Goal: Task Accomplishment & Management: Use online tool/utility

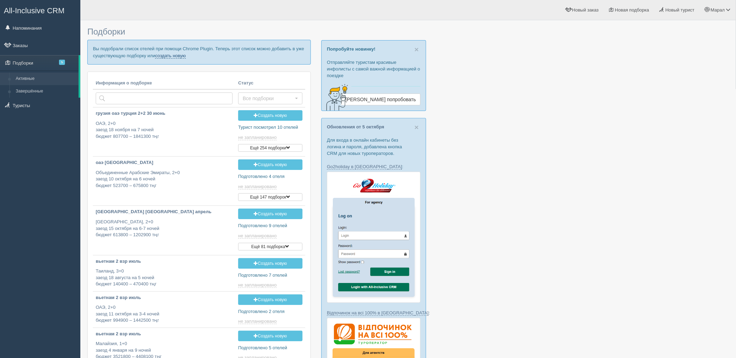
click at [181, 53] on link "создать новую" at bounding box center [170, 56] width 31 height 6
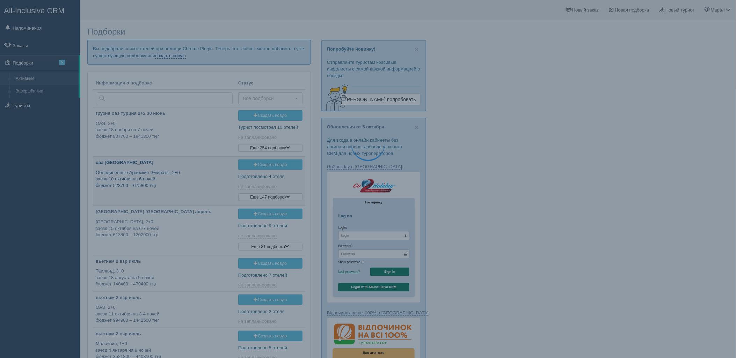
type input "2025-10-10 15:30"
type input "[DATE] 19:15"
type input "[DATE] 12:35"
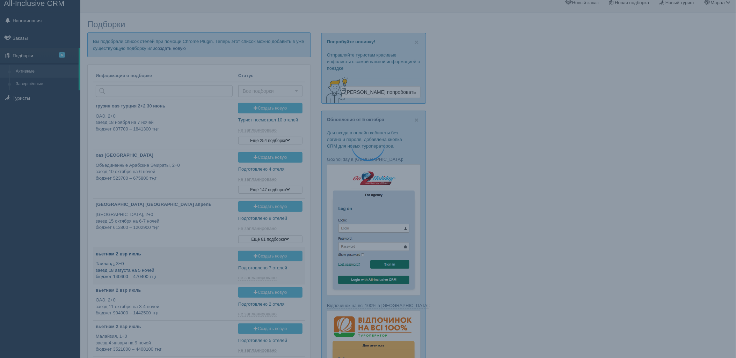
scroll to position [35, 0]
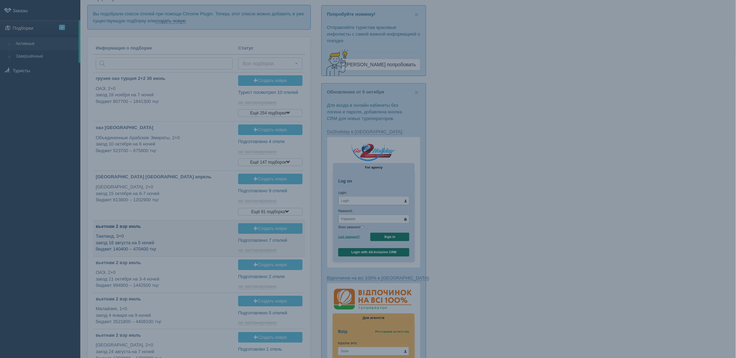
type input "[DATE] 11:40"
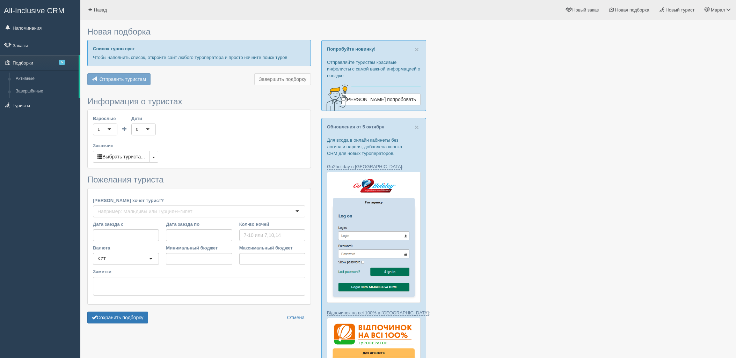
type input "6-7"
type input "1839700"
type input "4921600"
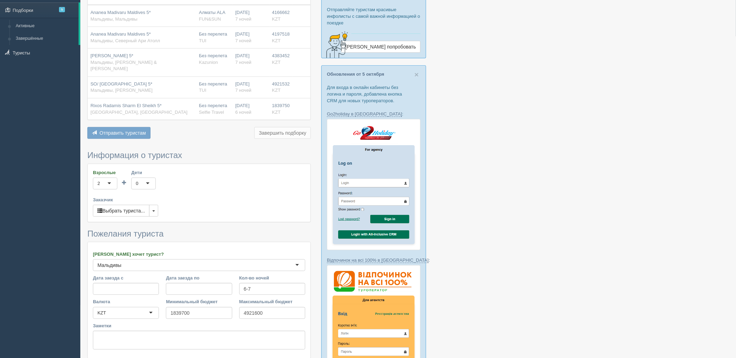
scroll to position [155, 0]
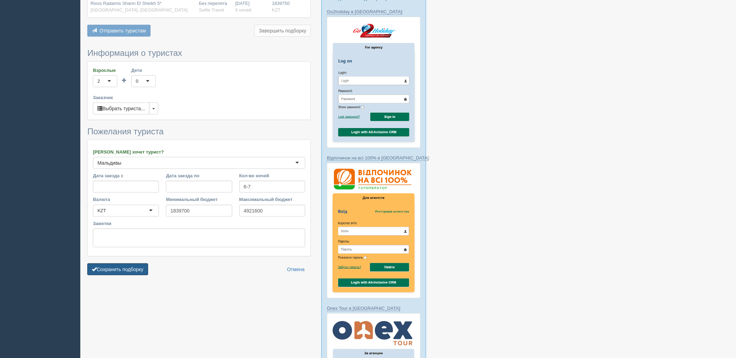
drag, startPoint x: 122, startPoint y: 259, endPoint x: 152, endPoint y: 259, distance: 29.7
click at [122, 264] on button "Сохранить подборку" at bounding box center [117, 270] width 61 height 12
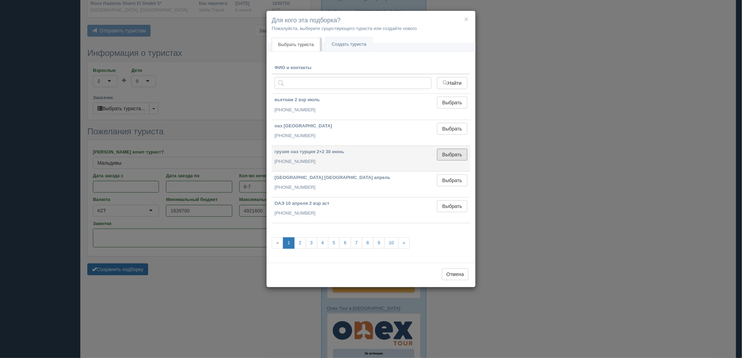
click at [454, 153] on button "Выбрать" at bounding box center [452, 155] width 30 height 12
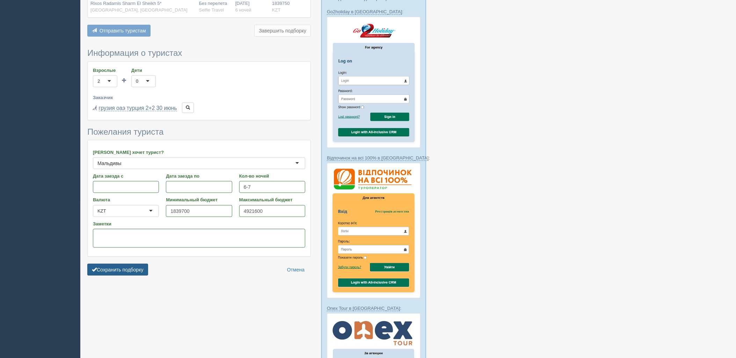
click at [132, 264] on button "Сохранить подборку" at bounding box center [117, 270] width 61 height 12
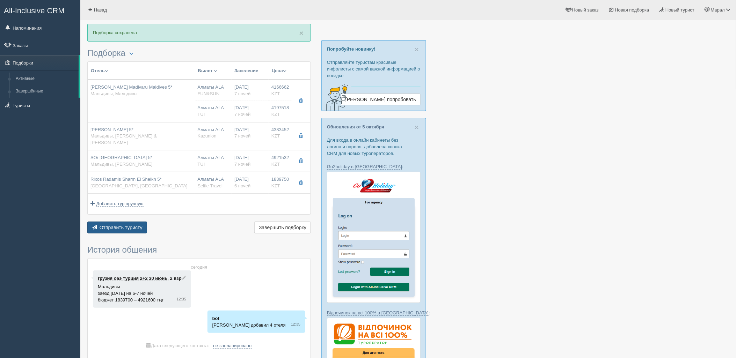
click at [121, 225] on span "Отправить туристу" at bounding box center [121, 228] width 43 height 6
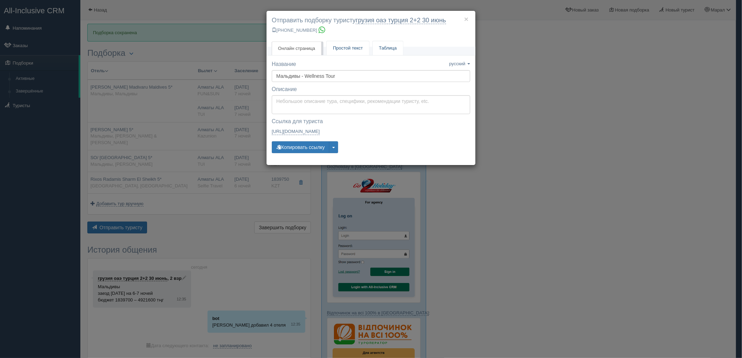
click at [341, 54] on link "Простой текст Текст" at bounding box center [347, 48] width 43 height 14
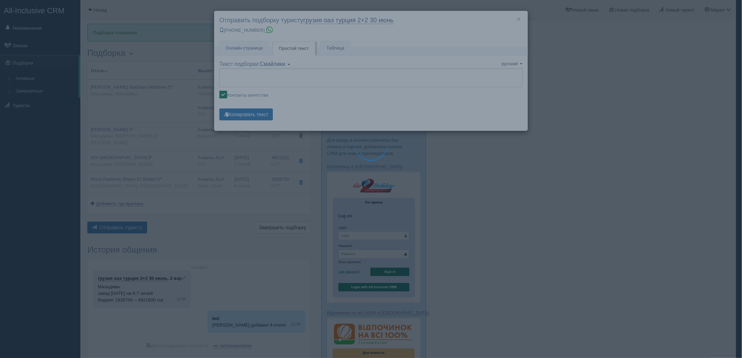
type textarea "🌞 Добрый день! Предлагаем Вам рассмотреть следующие варианты: 🌎 Мальдивы, Мальд…"
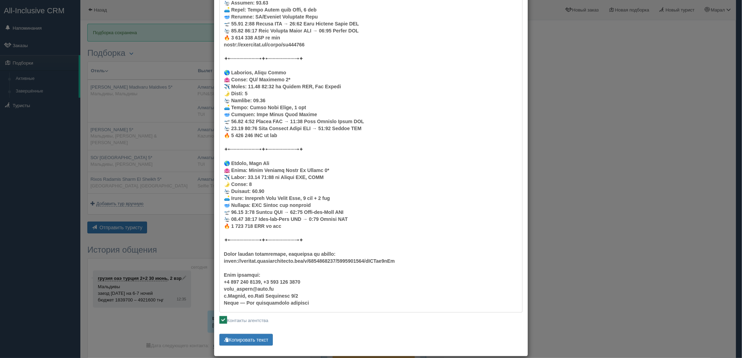
scroll to position [297, 0]
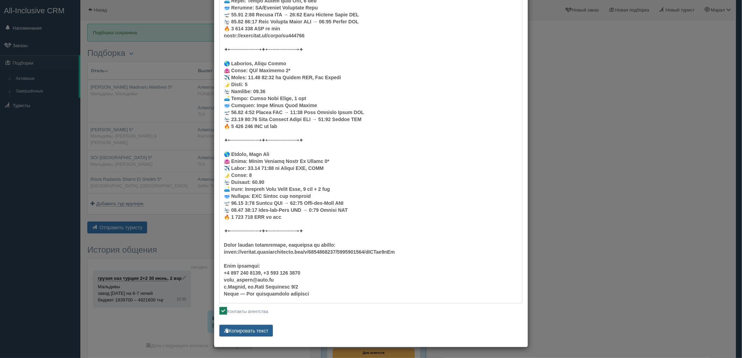
click at [256, 325] on button "Копировать текст" at bounding box center [245, 331] width 53 height 12
drag, startPoint x: 639, startPoint y: 101, endPoint x: 614, endPoint y: 100, distance: 24.8
click at [639, 101] on div "× Отправить подборку туристу грузия оаэ [GEOGRAPHIC_DATA] 2+2 [DATE] [PHONE_NUM…" at bounding box center [371, 179] width 742 height 358
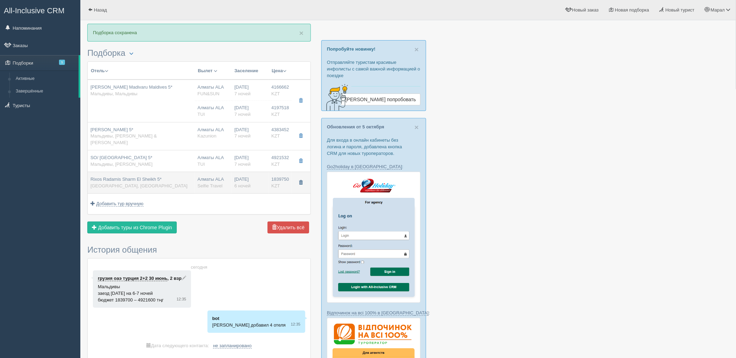
click at [302, 178] on button "button" at bounding box center [301, 183] width 12 height 10
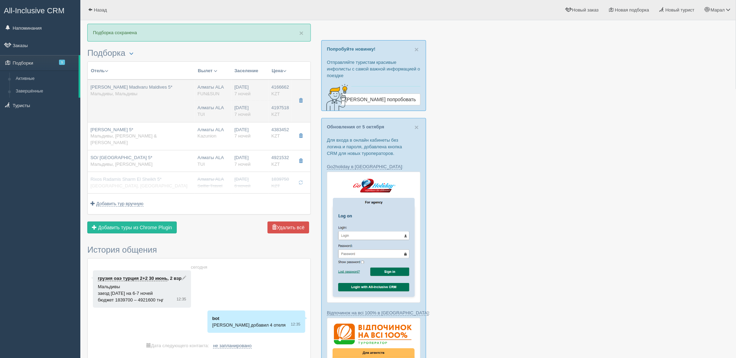
click at [175, 112] on td "Ananea Madivaru Maldives 5* Мальдивы, Мальдивы" at bounding box center [141, 101] width 107 height 43
type input "Ananea Madivaru Maldives 5*"
type input "Мальдивы"
type input "4166662.00"
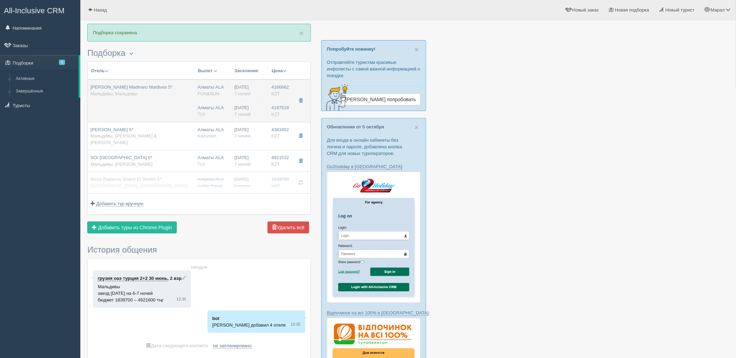
type input "Алматы ALA"
type input "Мале Ибрагим Насир MLE"
type input "04:35"
type input "11:20"
type input "Air Astana"
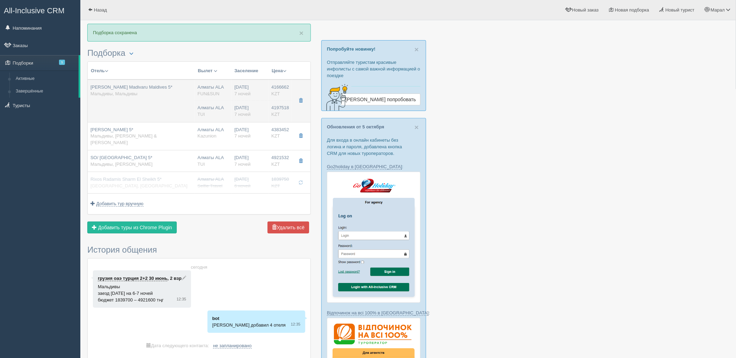
type input "13:40"
type input "20:20"
type input "7"
type input "beach pool villa"
type input "AI - Все Включено"
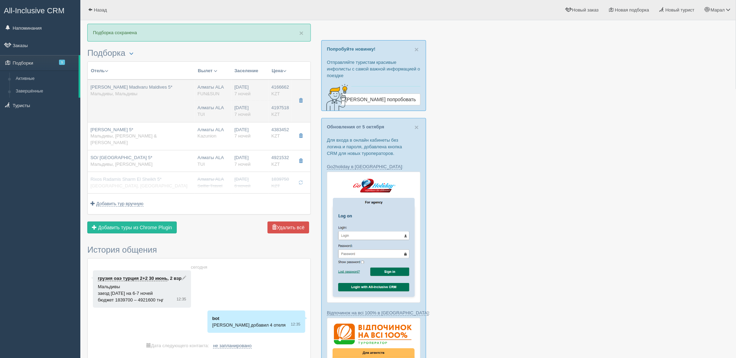
type input "FUN&SUN"
type input "https://tourvisor.ru/countries#!/hotel=ananea-madivaru-maldives"
type input "4197518.00"
type input "Алматы ALA"
type input "Мале Ибрагим Насир MLE"
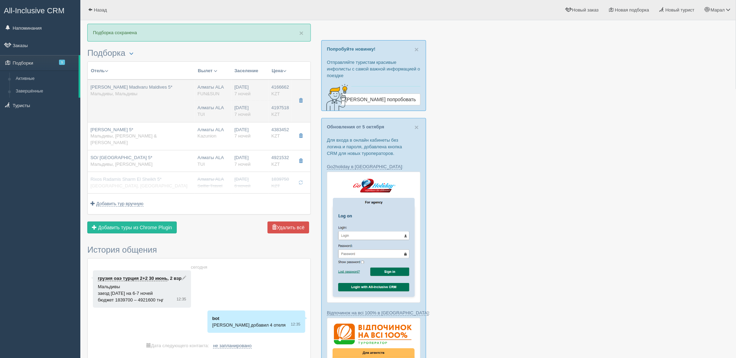
type input "04:35"
type input "11:20"
type input "Air Astana"
type input "13:40"
type input "20:20"
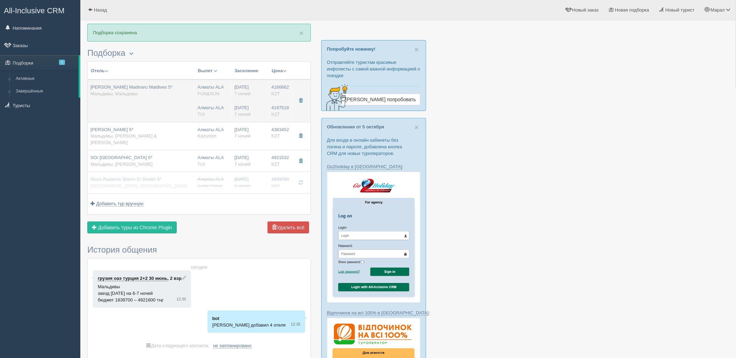
type input "7"
type input "Beach Pool Villa"
type input "All Inclusive Dine Around"
type input "TUI"
type input "https://newb2b.fstravel.com/hotel/853800"
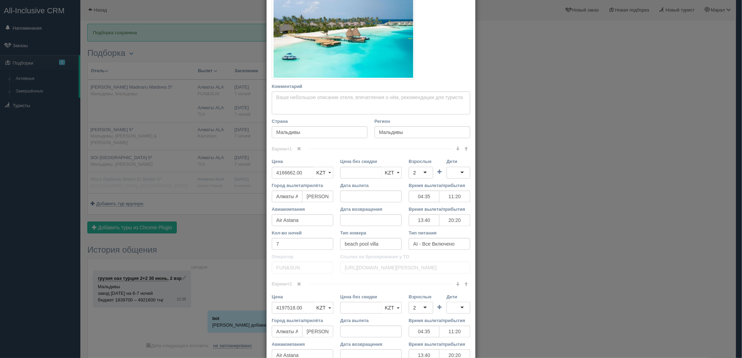
scroll to position [194, 0]
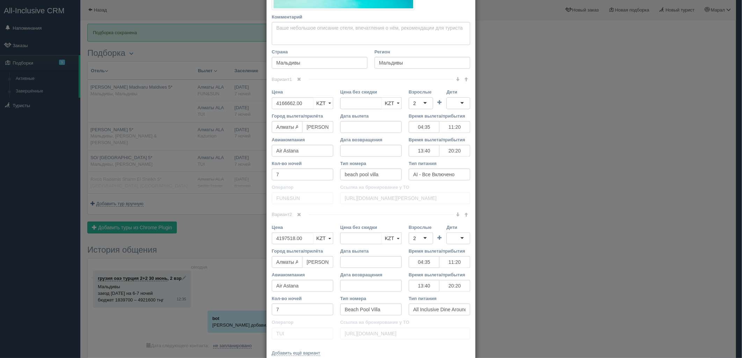
click at [299, 214] on span at bounding box center [299, 215] width 4 height 4
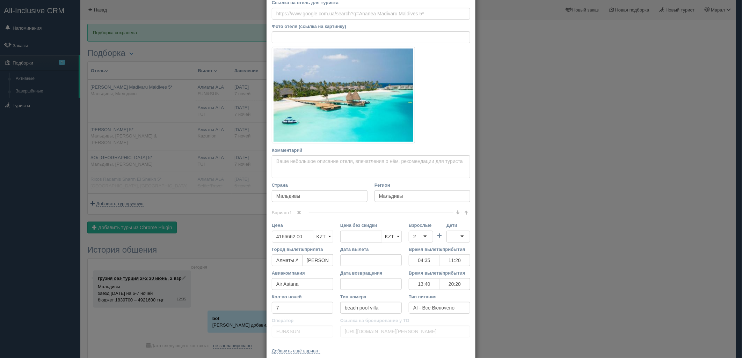
scroll to position [97, 0]
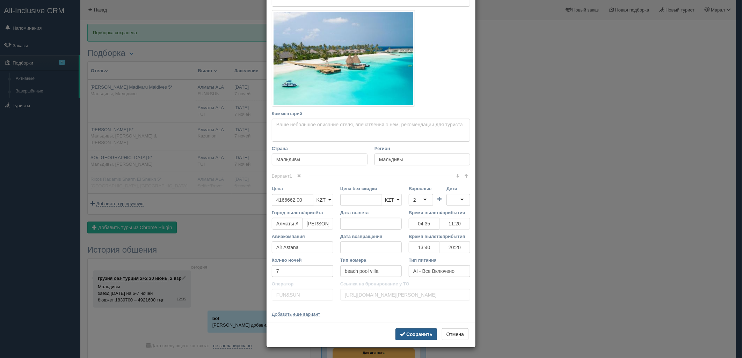
click at [403, 335] on button "Сохранить" at bounding box center [416, 335] width 42 height 12
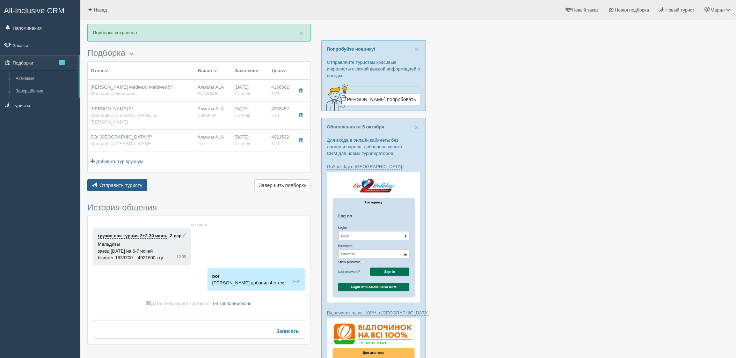
click at [139, 183] on span "Отправить туристу" at bounding box center [121, 186] width 43 height 6
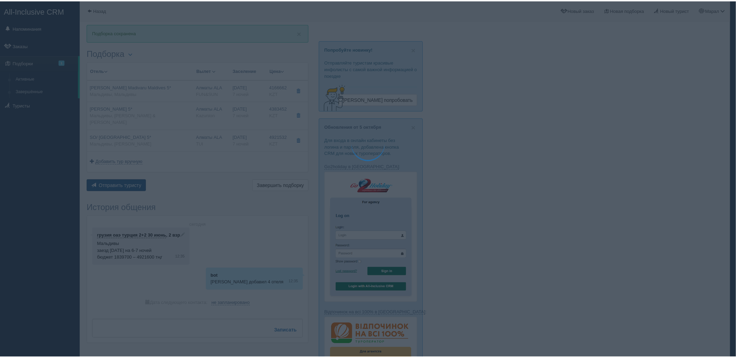
scroll to position [0, 0]
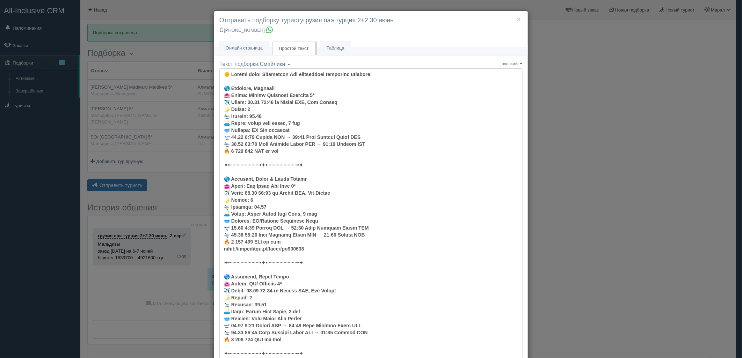
click at [591, 149] on div "× Отправить подборку туристу грузия оаэ турция 2+2 30 июнь +7 701 880 5580 Онла…" at bounding box center [371, 179] width 742 height 358
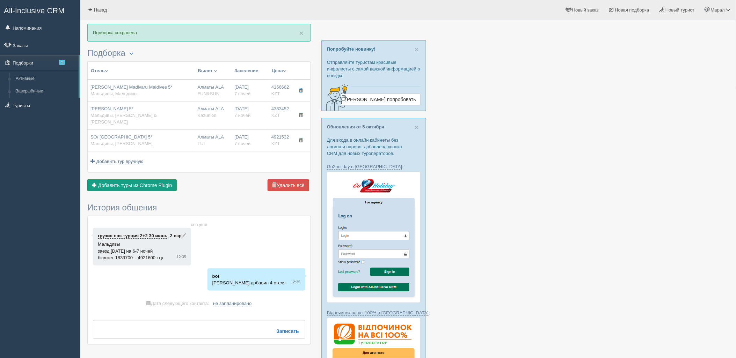
click at [145, 183] on span "Добавить туры из Chrome Plugin" at bounding box center [135, 186] width 74 height 6
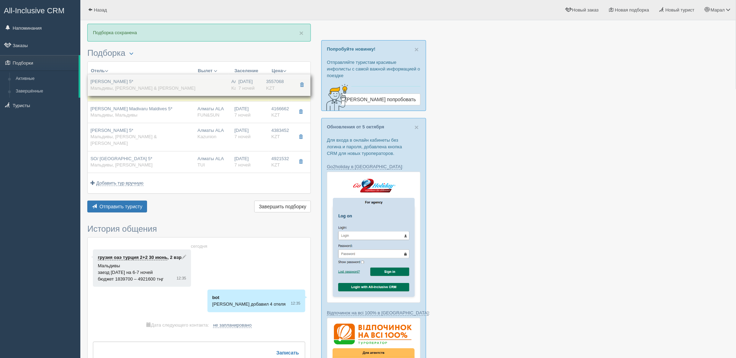
drag, startPoint x: 173, startPoint y: 159, endPoint x: 193, endPoint y: 88, distance: 73.6
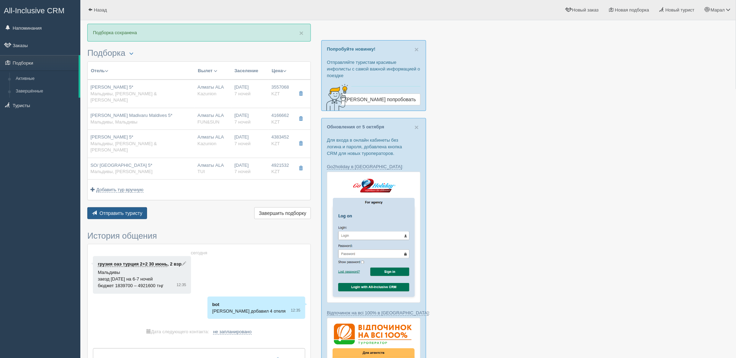
click at [123, 207] on button "Отправить туристу Отправить" at bounding box center [117, 213] width 60 height 12
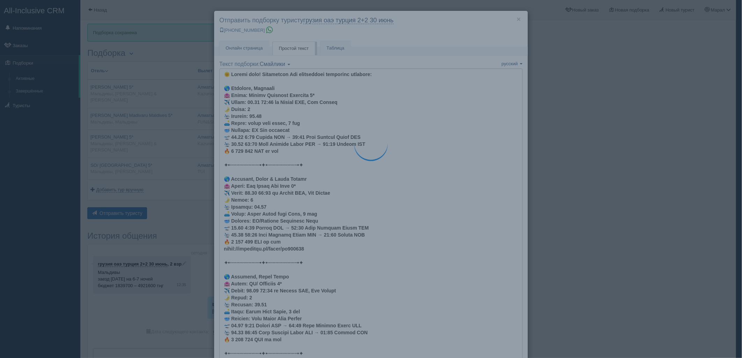
type textarea "🌞 Добрый день! Предлагаем Вам рассмотреть следующие варианты: 🌎 Мальдивы, Фаафу…"
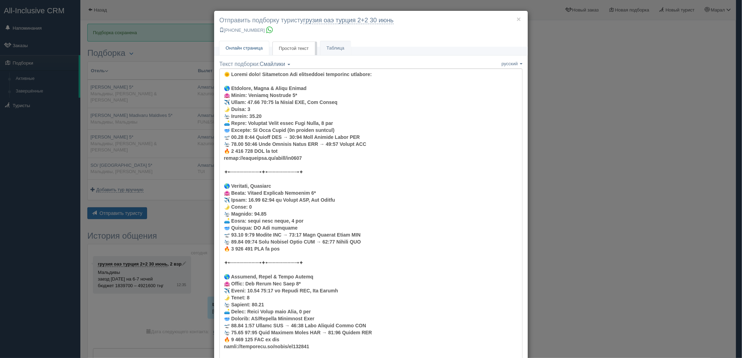
click at [258, 48] on span "Онлайн страница" at bounding box center [244, 47] width 37 height 5
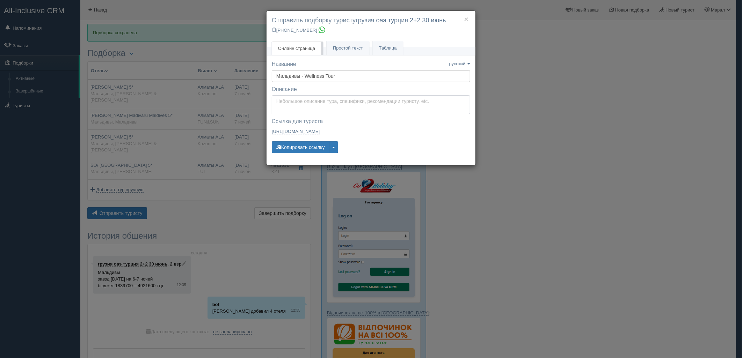
type textarea "Здравствуйте! Ниже представлены варианты туров для Вас. Для просмотра описания …"
click at [306, 103] on textarea "Здравствуйте! Ниже представлены варианты туров для Вас. Для просмотра описания …" at bounding box center [371, 104] width 198 height 19
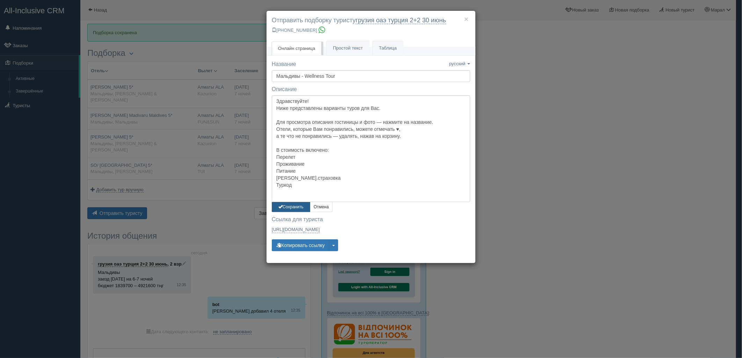
click at [291, 209] on button "Сохранить" at bounding box center [291, 207] width 38 height 10
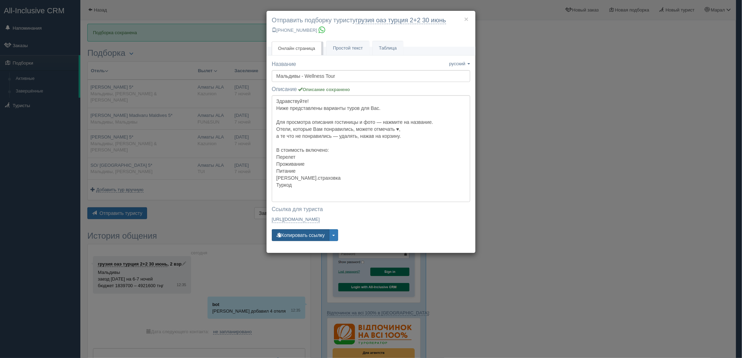
click at [292, 235] on button "Копировать ссылку" at bounding box center [301, 235] width 58 height 12
drag, startPoint x: 670, startPoint y: 183, endPoint x: 665, endPoint y: 154, distance: 29.4
click at [670, 183] on div "× Отправить подборку туристу грузия оаэ турция 2+2 30 июнь +7 701 880 5580 Онла…" at bounding box center [371, 179] width 742 height 358
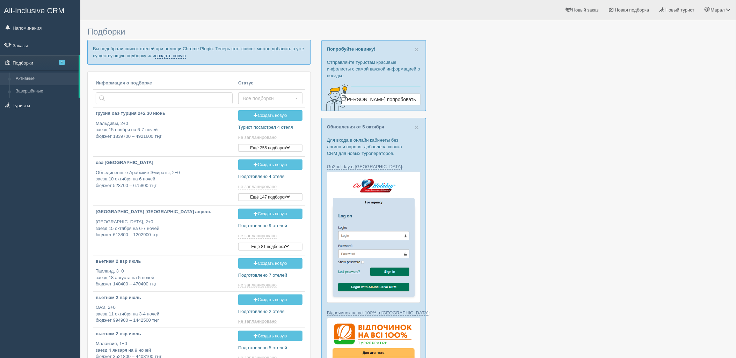
click at [171, 56] on link "создать новую" at bounding box center [170, 56] width 31 height 6
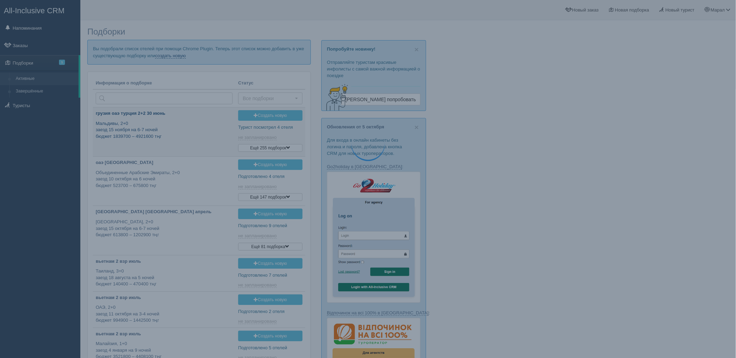
type input "2025-10-10 12:35"
type input "2025-10-10 19:15"
type input "2025-10-10 11:40"
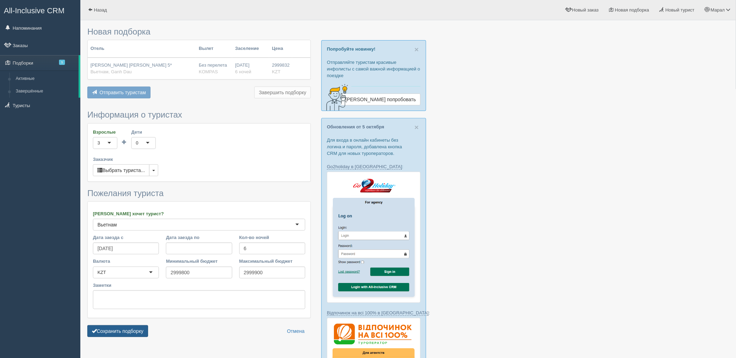
click at [119, 330] on button "Сохранить подборку" at bounding box center [117, 331] width 61 height 12
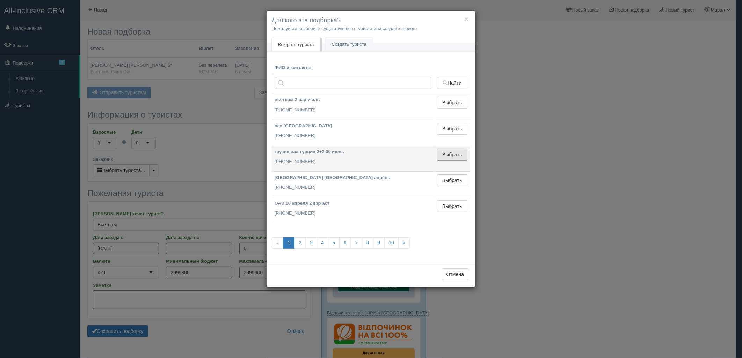
drag, startPoint x: 454, startPoint y: 154, endPoint x: 449, endPoint y: 155, distance: 4.7
click at [454, 154] on button "Выбрать" at bounding box center [452, 155] width 30 height 12
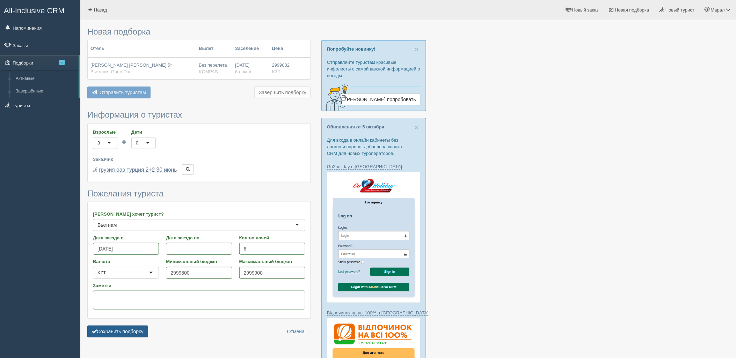
click at [109, 329] on button "Сохранить подборку" at bounding box center [117, 332] width 61 height 12
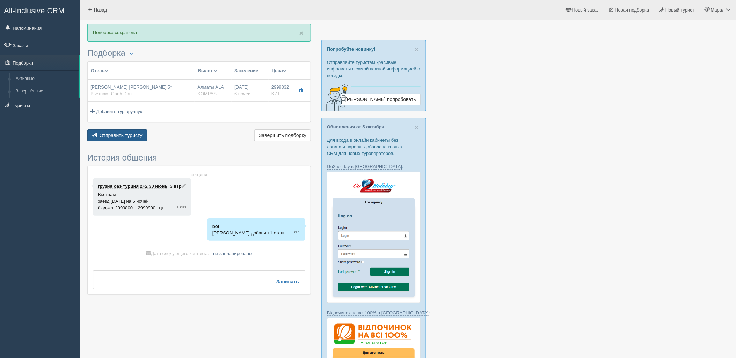
click at [123, 138] on span "Отправить туристу" at bounding box center [121, 136] width 43 height 6
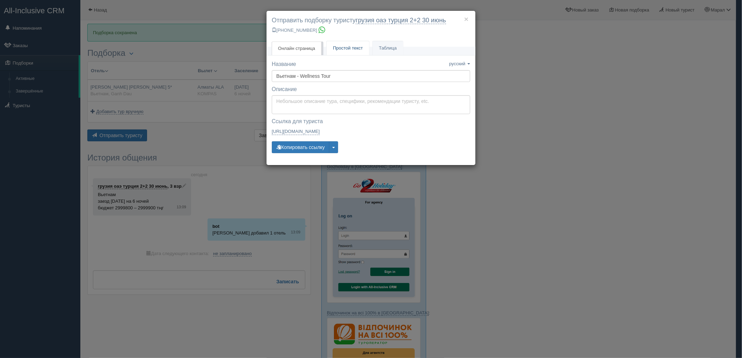
click at [333, 51] on link "Простой текст Текст" at bounding box center [347, 48] width 43 height 14
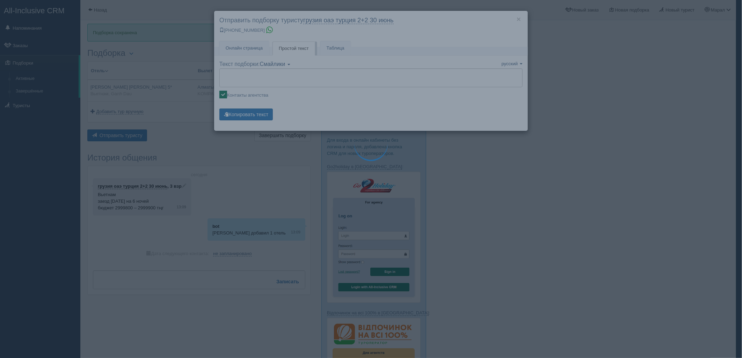
type textarea "🌞 Добрый день! Предлагаем Вам рассмотреть следующие варианты: 🌎 Вьетнам, Ganh D…"
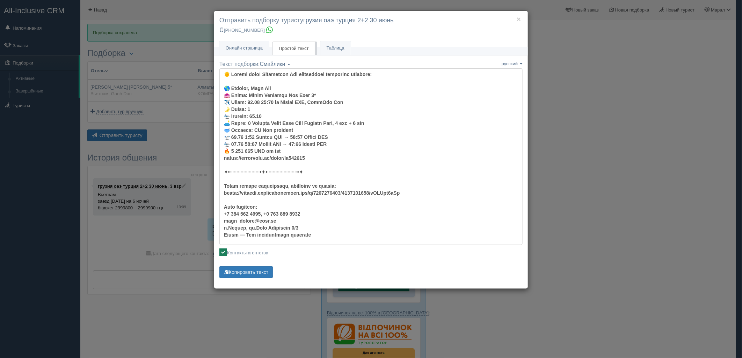
click at [253, 280] on p "Копировать текст Текст скопирован Пожалуйста, нажмите Ctrl+C" at bounding box center [370, 273] width 303 height 14
click at [253, 275] on button "Копировать текст" at bounding box center [245, 272] width 53 height 12
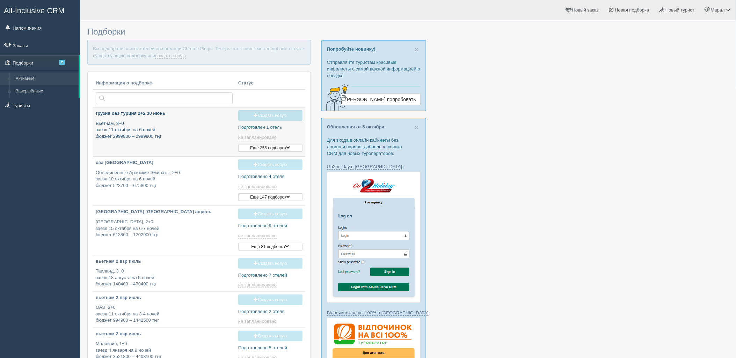
type input "[DATE] 13:05"
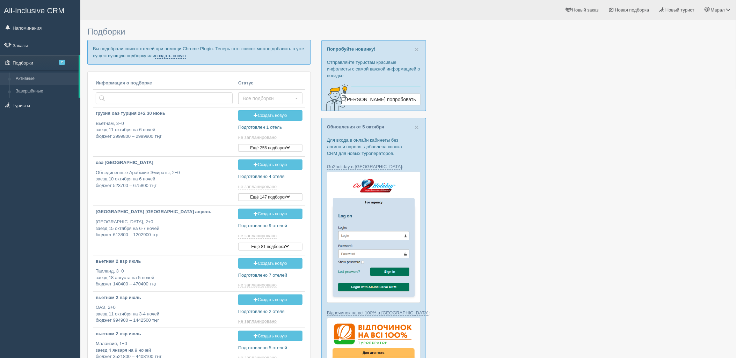
click at [167, 56] on link "создать новую" at bounding box center [170, 56] width 31 height 6
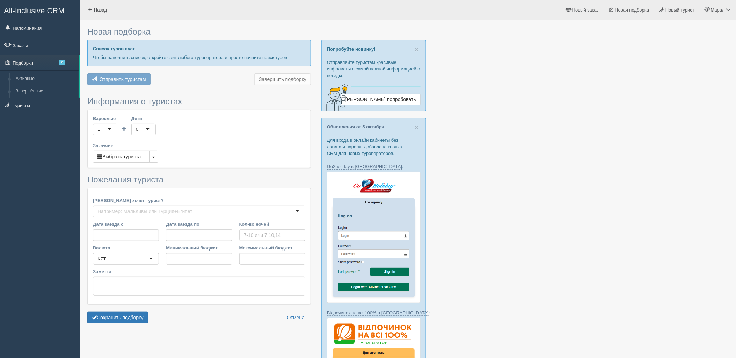
type input "7"
type input "3669600"
type input "4068200"
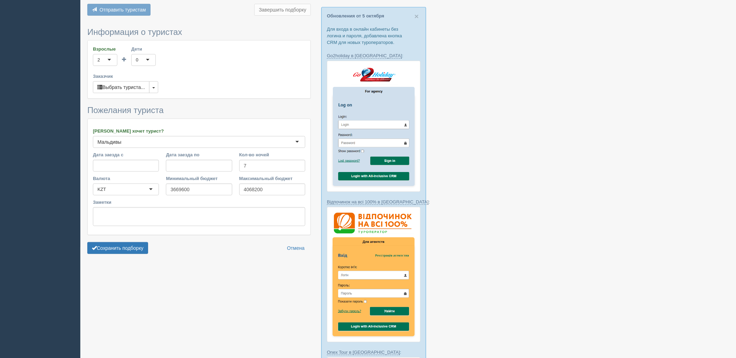
scroll to position [116, 0]
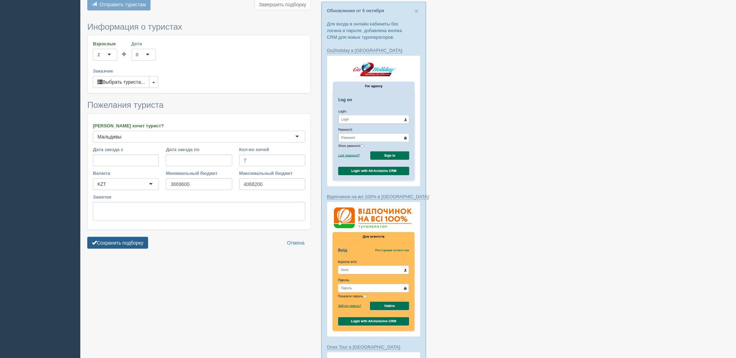
click at [120, 242] on button "Сохранить подборку" at bounding box center [117, 243] width 61 height 12
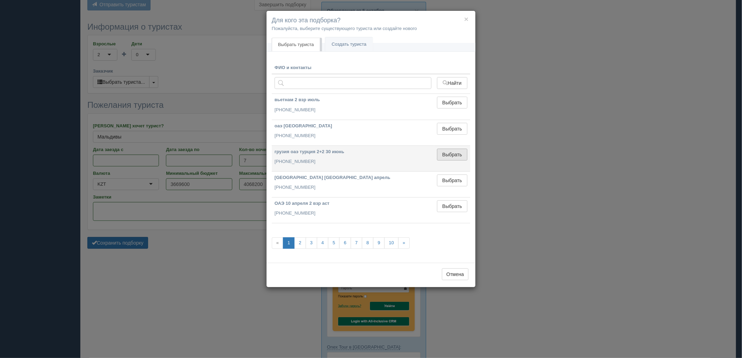
click at [457, 155] on button "Выбрать" at bounding box center [452, 155] width 30 height 12
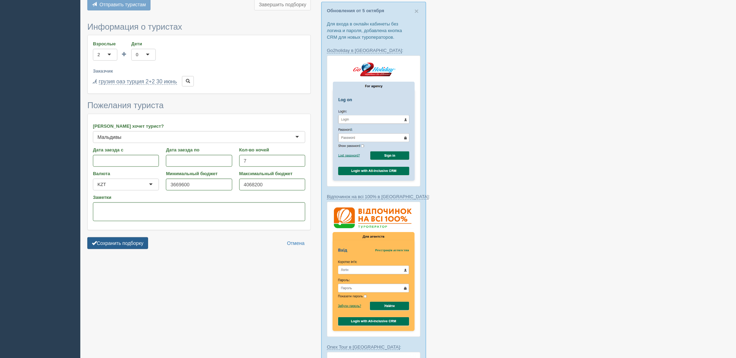
click at [115, 241] on button "Сохранить подборку" at bounding box center [117, 243] width 61 height 12
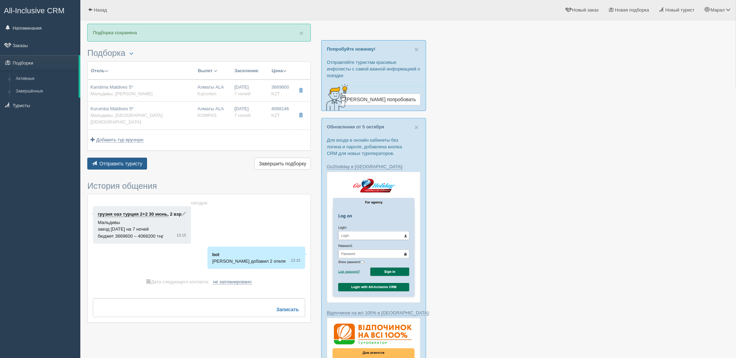
click at [134, 161] on span "Отправить туристу" at bounding box center [121, 164] width 43 height 6
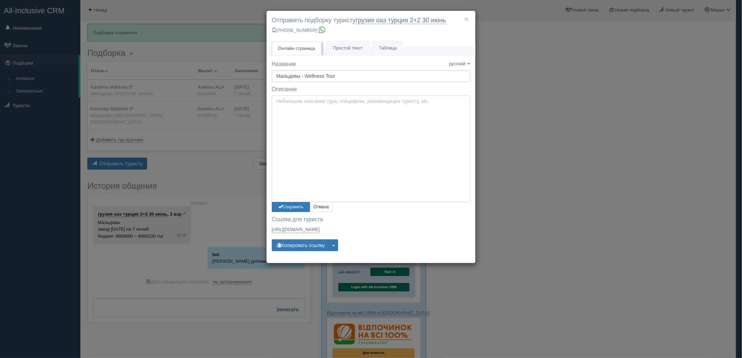
type textarea "Здравствуйте! Ниже представлены варианты туров для Вас. Для просмотра описания …"
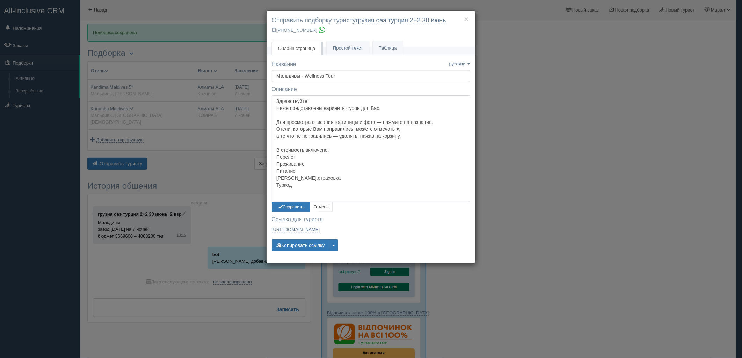
click at [317, 100] on textarea "Здравствуйте! Ниже представлены варианты туров для Вас. Для просмотра описания …" at bounding box center [371, 148] width 198 height 107
click at [290, 212] on button "Сохранить" at bounding box center [291, 207] width 38 height 10
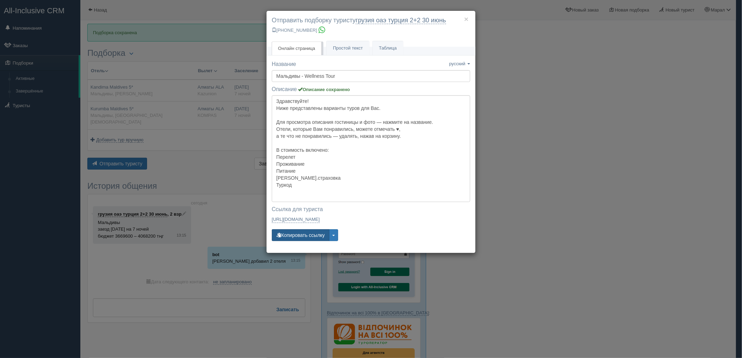
click at [294, 231] on button "Копировать ссылку" at bounding box center [301, 235] width 58 height 12
click at [294, 230] on button "Копировать ссылку" at bounding box center [301, 235] width 58 height 12
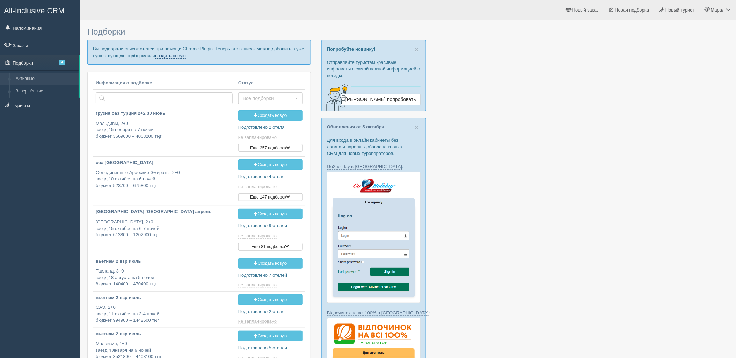
click at [180, 55] on link "создать новую" at bounding box center [170, 56] width 31 height 6
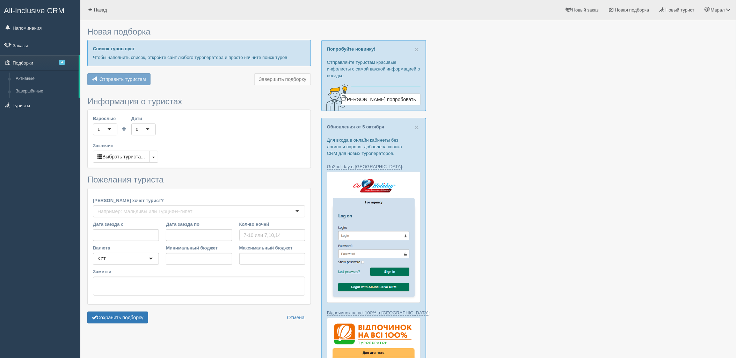
type input "7-8"
type input "1867100"
type input "3041600"
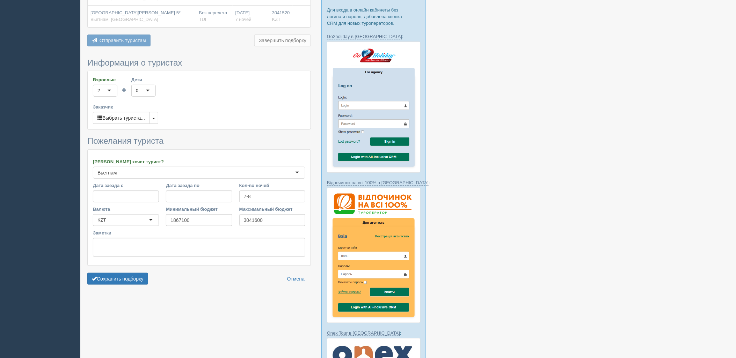
scroll to position [155, 0]
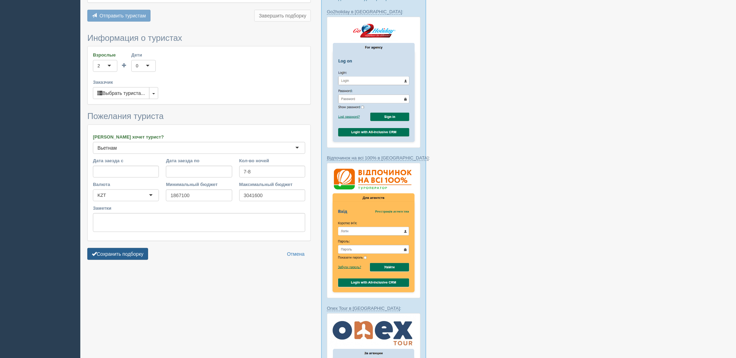
click at [128, 248] on button "Сохранить подборку" at bounding box center [117, 254] width 61 height 12
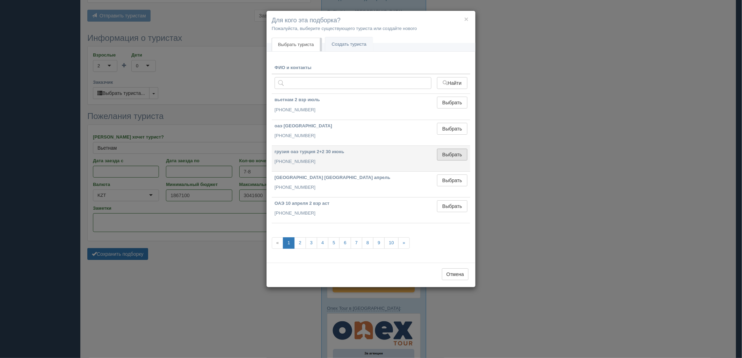
click at [456, 156] on button "Выбрать" at bounding box center [452, 155] width 30 height 12
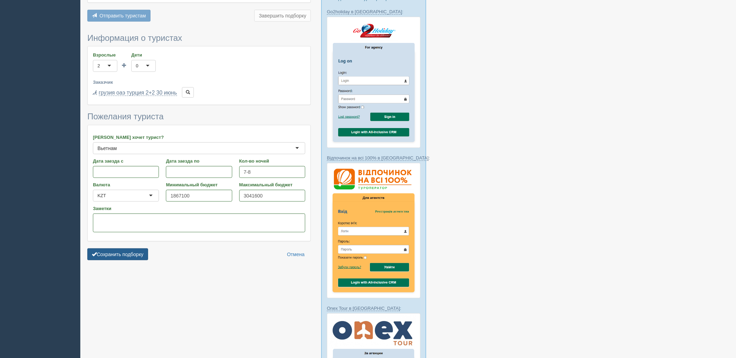
click at [132, 249] on button "Сохранить подборку" at bounding box center [117, 255] width 61 height 12
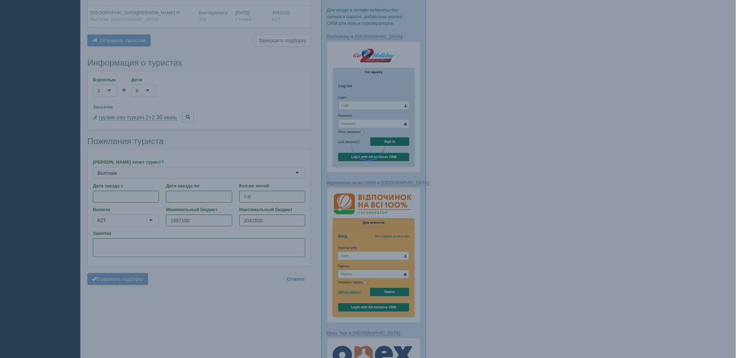
scroll to position [116, 0]
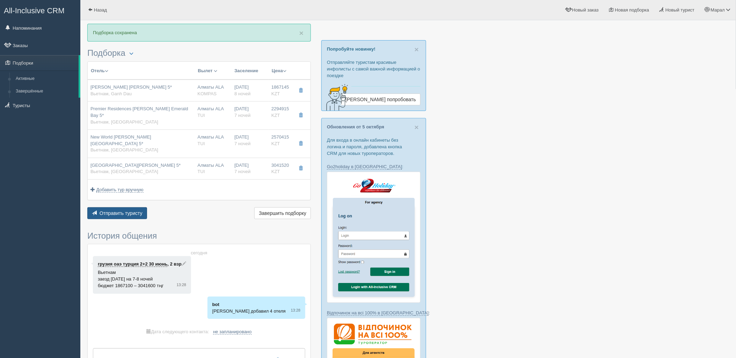
click at [126, 211] on span "Отправить туристу" at bounding box center [121, 214] width 43 height 6
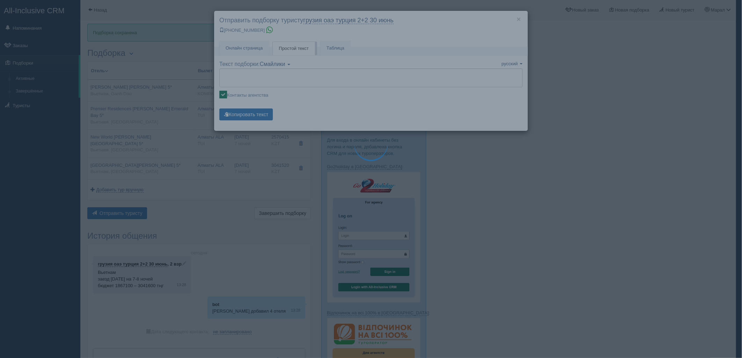
type textarea "🌞 Loremi dolo! Sitametcon Adi elitseddoei temporinc utlabore: 🌎 Etdolor, Magn A…"
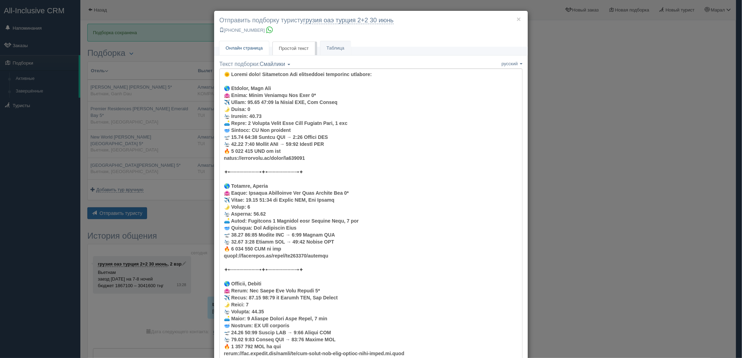
drag, startPoint x: 252, startPoint y: 49, endPoint x: 272, endPoint y: 78, distance: 34.5
click at [252, 50] on span "Онлайн страница" at bounding box center [244, 47] width 37 height 5
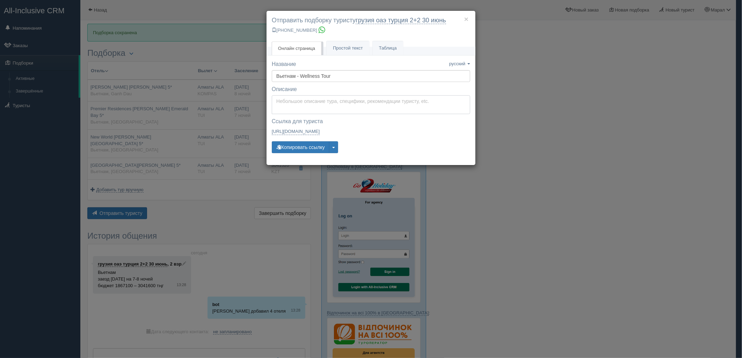
type textarea "Здравствуйте! Ниже представлены варианты туров для Вас. Для просмотра описания …"
click at [295, 112] on textarea "Здравствуйте! Ниже представлены варианты туров для Вас. Для просмотра описания …" at bounding box center [371, 104] width 198 height 19
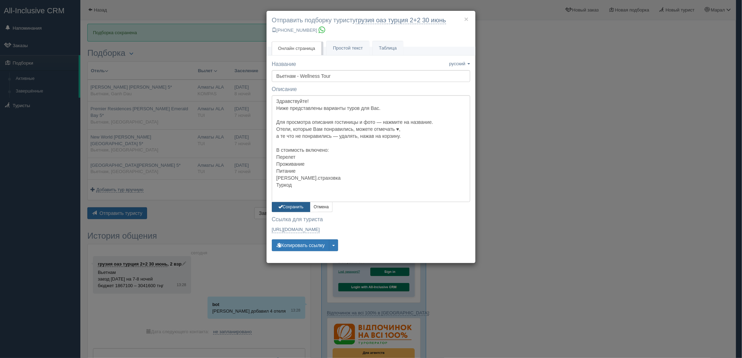
click at [285, 204] on button "Сохранить" at bounding box center [291, 207] width 38 height 10
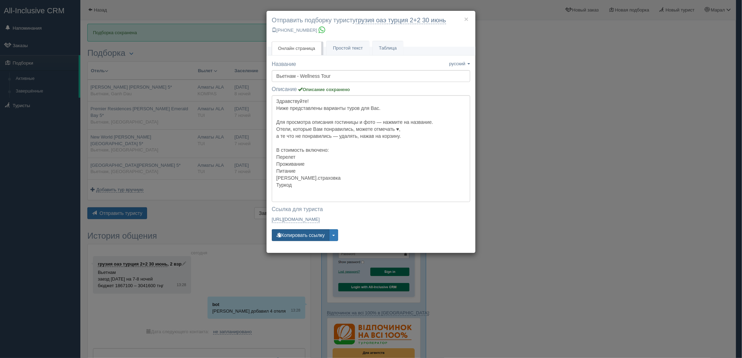
click at [301, 241] on button "Копировать ссылку" at bounding box center [301, 235] width 58 height 12
click at [301, 238] on button "Копировать ссылку" at bounding box center [301, 235] width 58 height 12
click at [628, 75] on div "× Отправить подборку туристу грузия оаэ [GEOGRAPHIC_DATA] 2+2 [DATE] [PHONE_NUM…" at bounding box center [371, 179] width 742 height 358
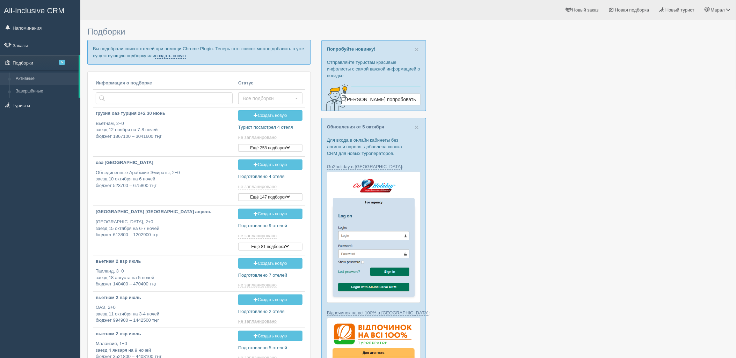
click at [183, 54] on link "создать новую" at bounding box center [170, 56] width 31 height 6
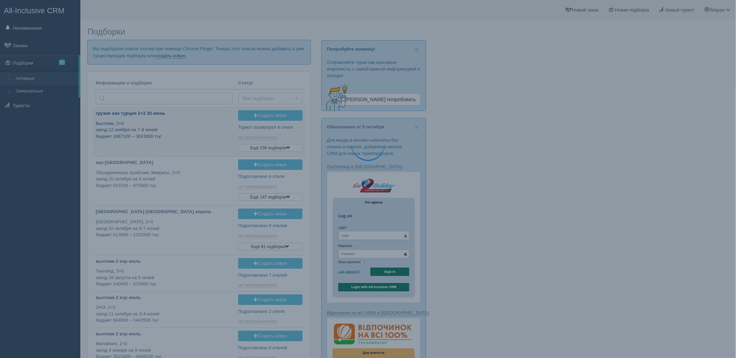
type input "2025-10-10 13:25"
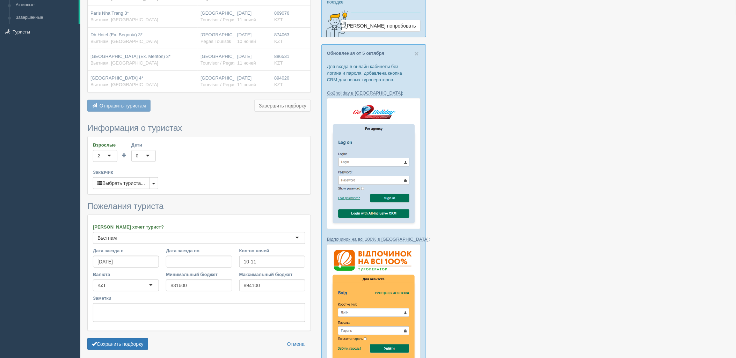
scroll to position [78, 0]
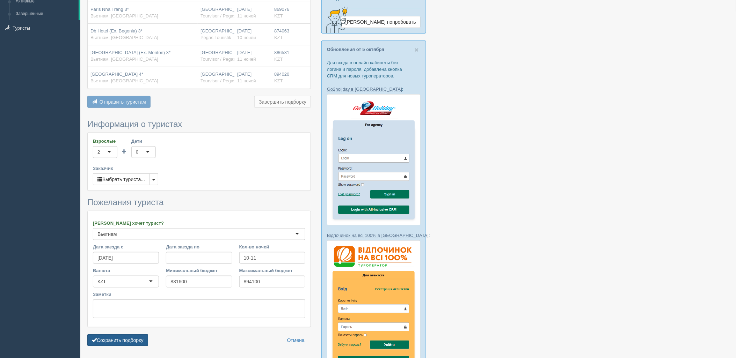
click at [137, 337] on button "Сохранить подборку" at bounding box center [117, 340] width 61 height 12
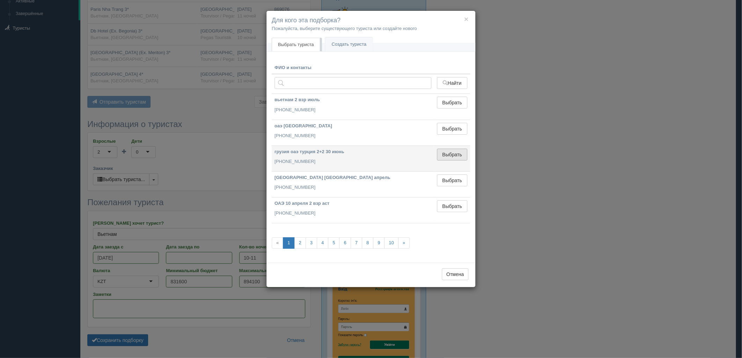
click at [456, 154] on button "Выбрать" at bounding box center [452, 155] width 30 height 12
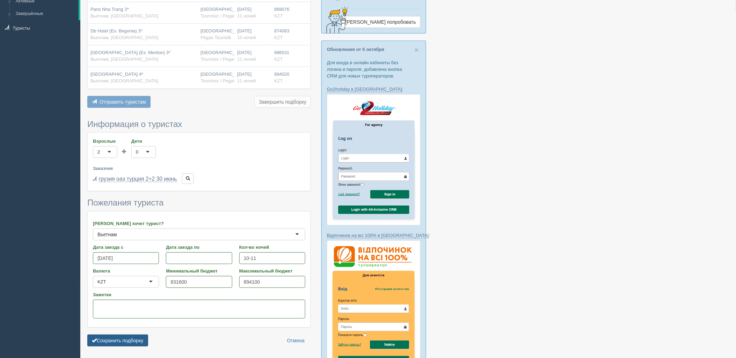
click at [131, 342] on button "Сохранить подборку" at bounding box center [117, 341] width 61 height 12
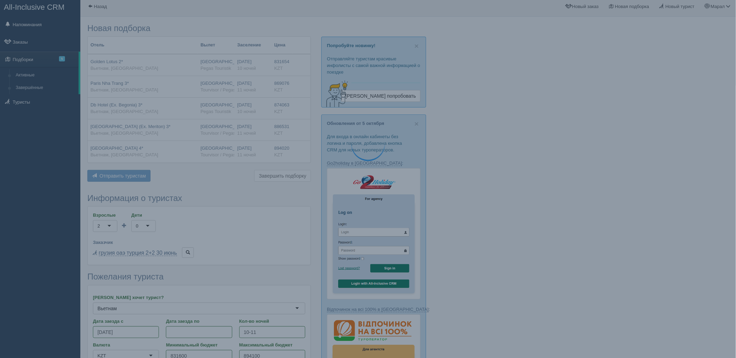
scroll to position [0, 0]
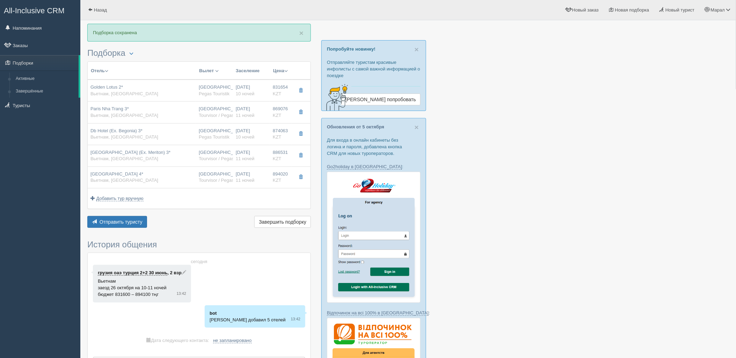
drag, startPoint x: 596, startPoint y: 109, endPoint x: 437, endPoint y: 132, distance: 159.8
click at [596, 109] on div at bounding box center [407, 347] width 641 height 647
click at [130, 223] on span "Отправить туристу" at bounding box center [121, 222] width 43 height 6
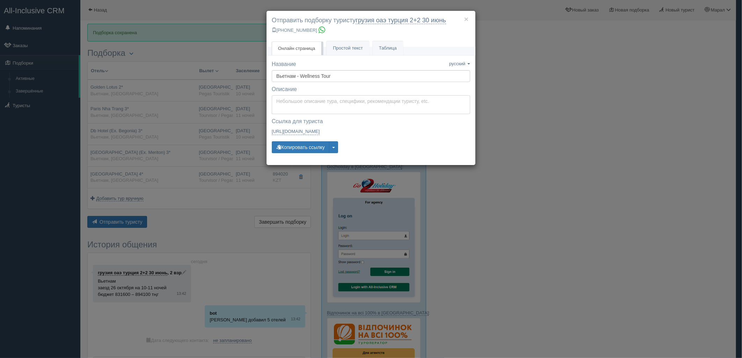
type textarea "Здравствуйте! Ниже представлены варианты туров для Вас. Для просмотра описания …"
click at [351, 98] on textarea "Здравствуйте! Ниже представлены варианты туров для Вас. Для просмотра описания …" at bounding box center [371, 104] width 198 height 19
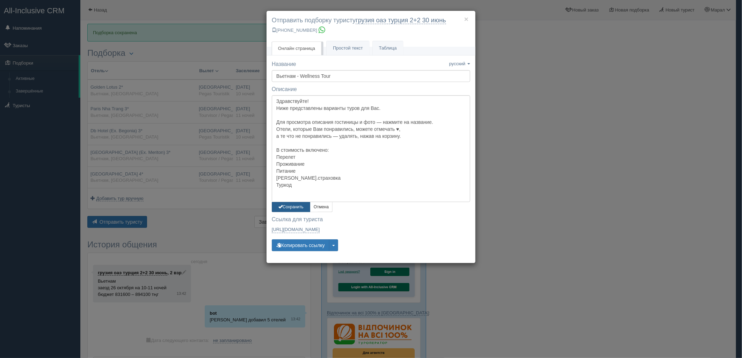
click at [284, 210] on button "Сохранить" at bounding box center [291, 207] width 38 height 10
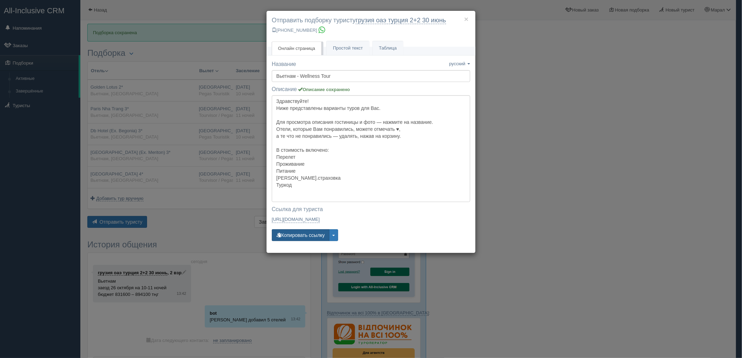
click at [292, 241] on button "Копировать ссылку" at bounding box center [301, 235] width 58 height 12
click at [292, 234] on button "Копировать ссылку" at bounding box center [301, 235] width 58 height 12
click at [571, 95] on div "× Отправить подборку туристу грузия оаэ турция 2+2 30 июнь +7 701 880 5580 Онла…" at bounding box center [371, 179] width 742 height 358
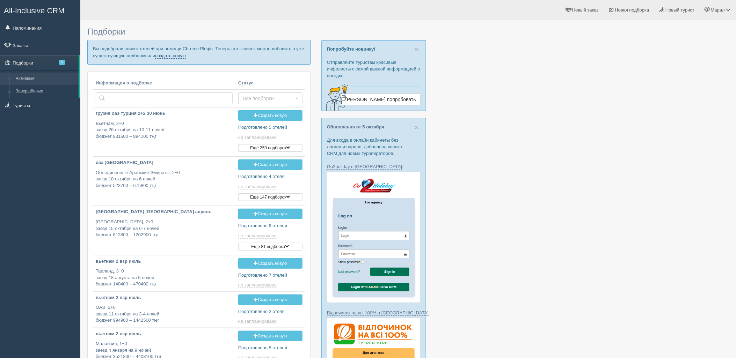
click at [173, 56] on link "создать новую" at bounding box center [170, 56] width 31 height 6
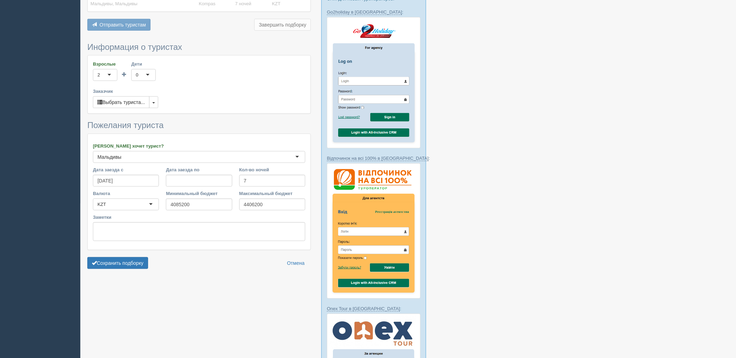
scroll to position [155, 0]
click at [132, 266] on button "Сохранить подборку" at bounding box center [117, 263] width 61 height 12
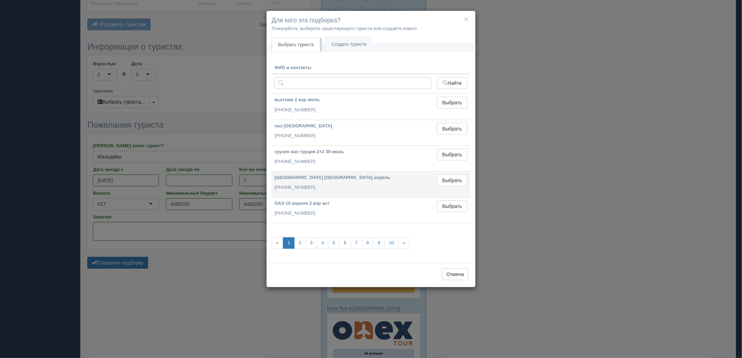
click at [456, 173] on td "Выбрать Выбран" at bounding box center [452, 184] width 36 height 26
drag, startPoint x: 455, startPoint y: 179, endPoint x: 339, endPoint y: 229, distance: 126.7
click at [455, 179] on button "Выбрать" at bounding box center [452, 181] width 30 height 12
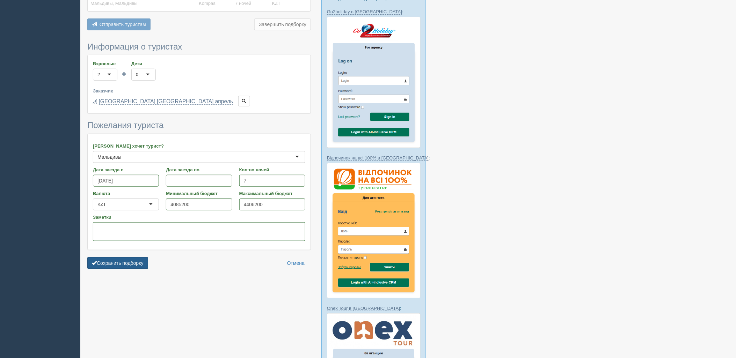
click at [141, 261] on button "Сохранить подборку" at bounding box center [117, 263] width 61 height 12
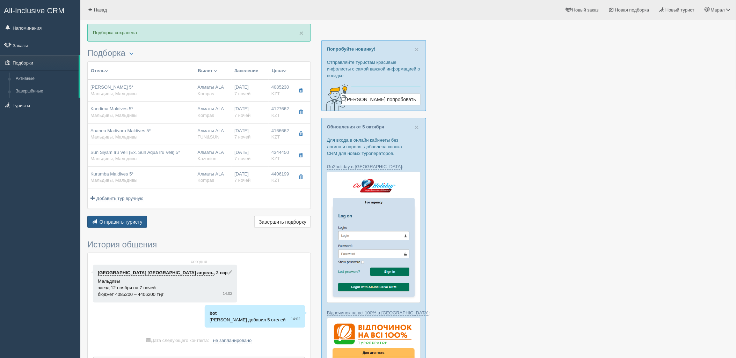
click at [127, 224] on span "Отправить туристу" at bounding box center [121, 222] width 43 height 6
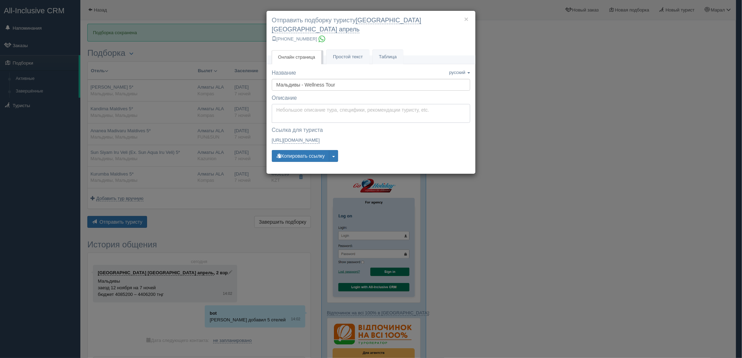
type textarea "Здравствуйте! Ниже представлены варианты туров для Вас. Для просмотра описания …"
click at [316, 104] on textarea "Здравствуйте! Ниже представлены варианты туров для Вас. Для просмотра описания …" at bounding box center [371, 113] width 198 height 19
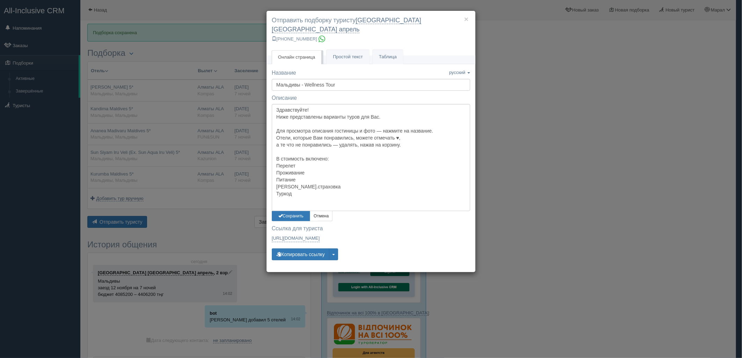
click at [290, 213] on div "Название Название сохранено русский english eesti latviešu polski українська ру…" at bounding box center [371, 168] width 198 height 198
click at [293, 211] on button "Сохранить" at bounding box center [291, 216] width 38 height 10
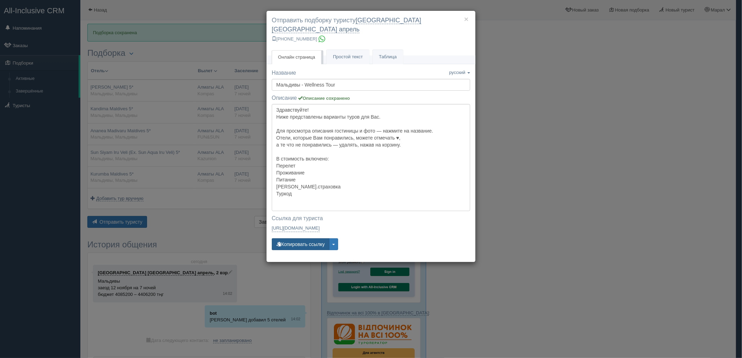
click at [302, 238] on button "Копировать ссылку" at bounding box center [301, 244] width 58 height 12
